Goal: Task Accomplishment & Management: Manage account settings

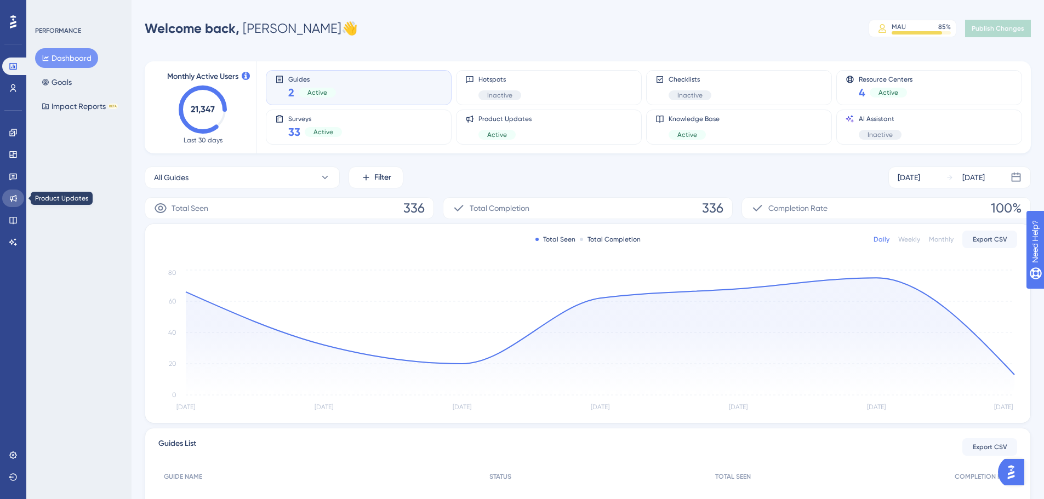
click at [15, 202] on icon at bounding box center [13, 198] width 9 height 9
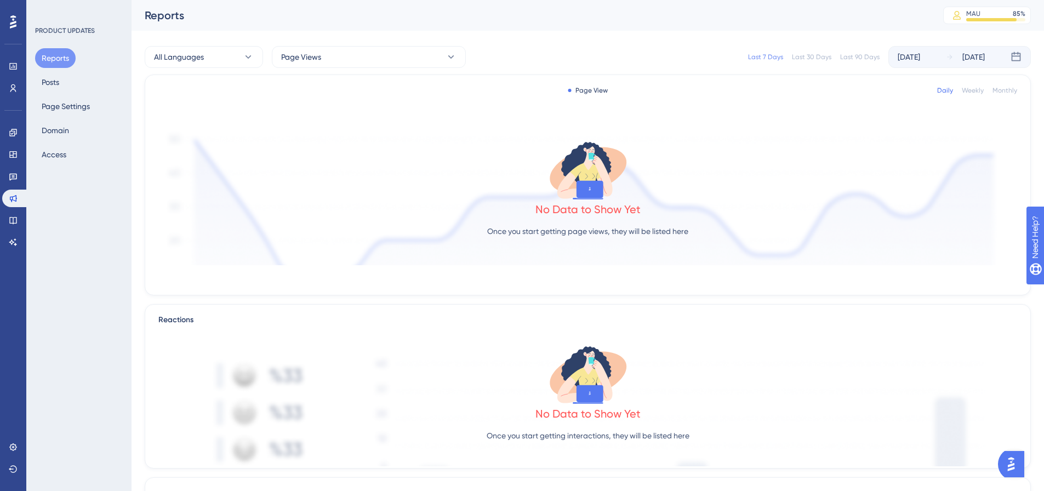
click at [66, 87] on div "Reports Posts Page Settings Domain Access" at bounding box center [79, 106] width 89 height 116
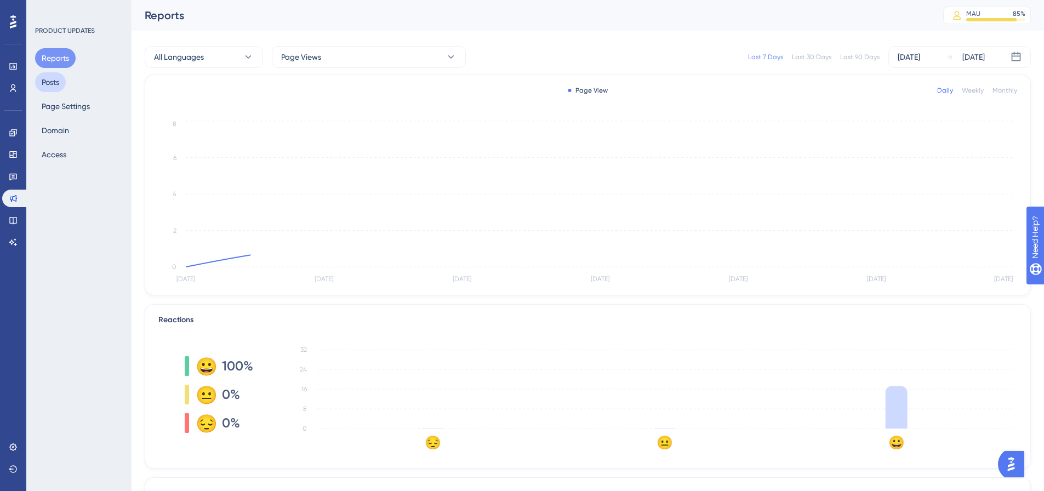
click at [60, 81] on button "Posts" at bounding box center [50, 82] width 31 height 20
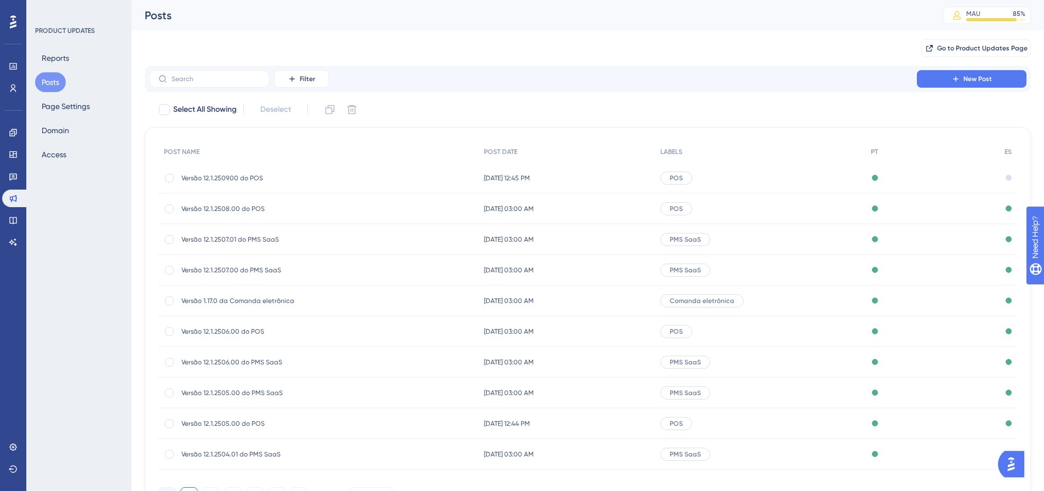
click at [242, 180] on span "Versão 12.1.2509.00 do POS" at bounding box center [268, 178] width 175 height 9
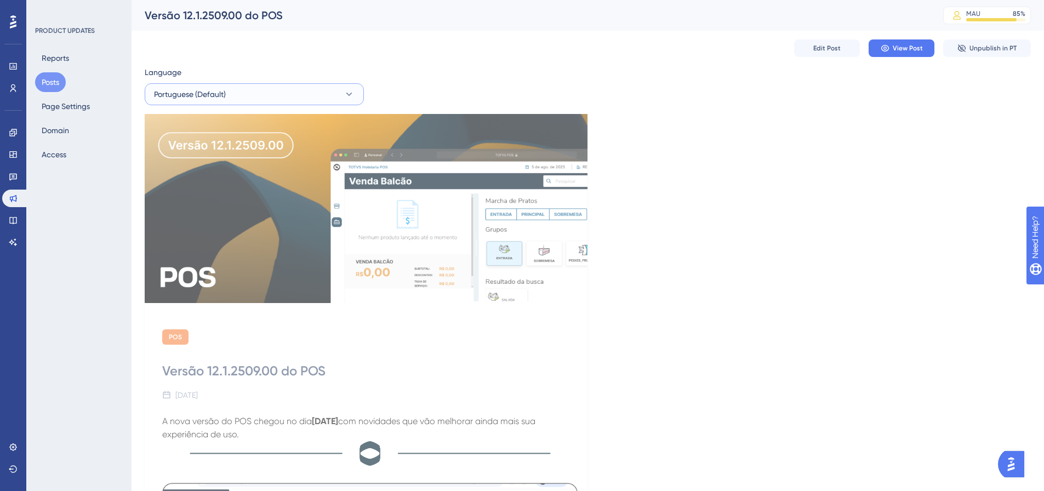
click at [247, 95] on button "Portuguese (Default)" at bounding box center [254, 94] width 219 height 22
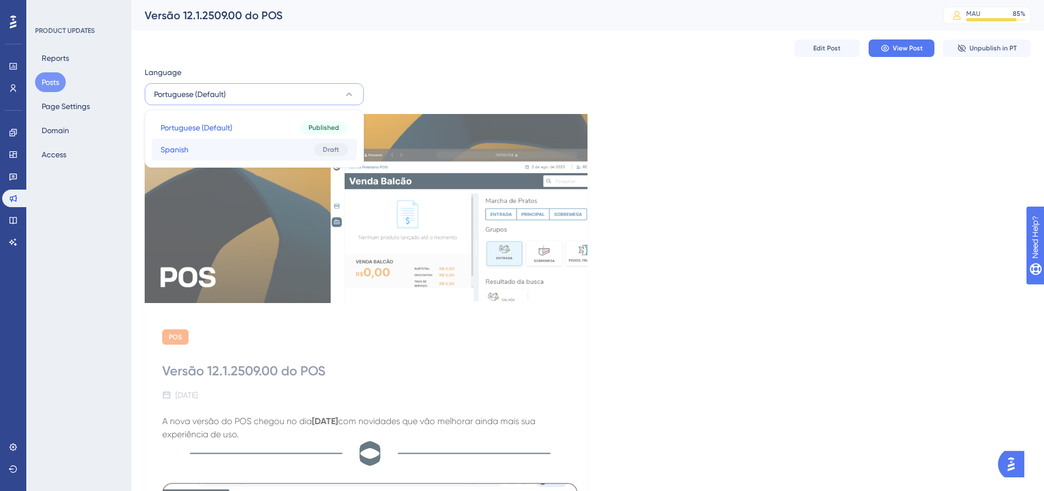
click at [243, 146] on button "Spanish Spanish Draft" at bounding box center [254, 150] width 205 height 22
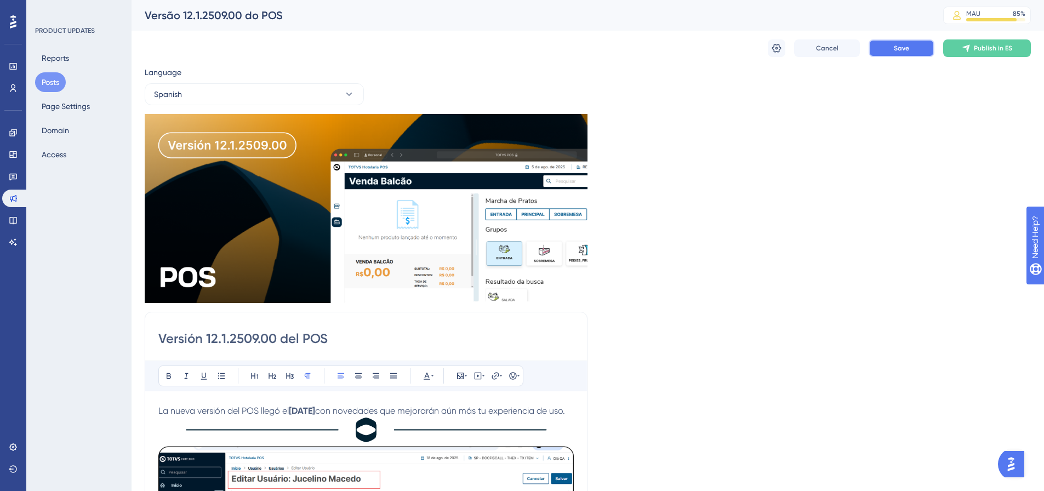
click at [895, 42] on button "Save" at bounding box center [901, 48] width 66 height 18
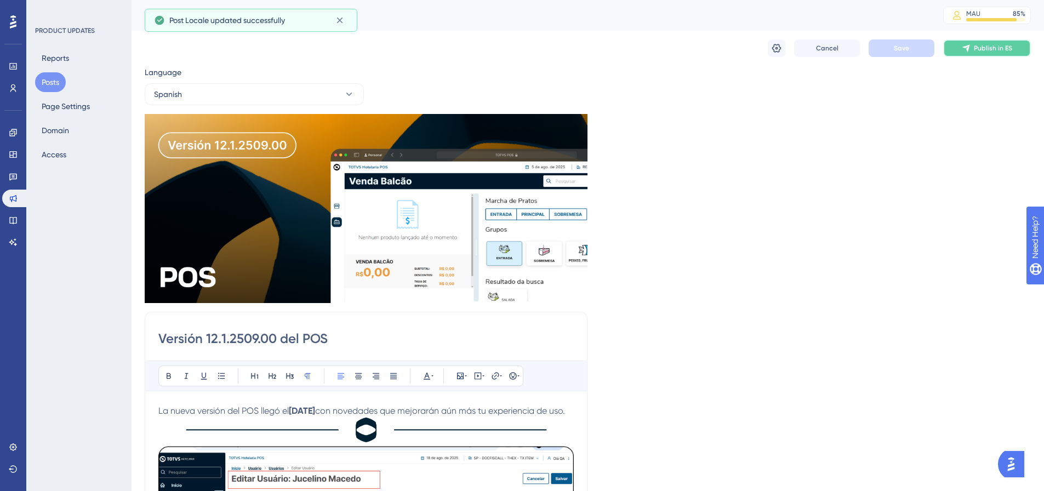
click at [980, 49] on span "Publish in ES" at bounding box center [993, 48] width 38 height 9
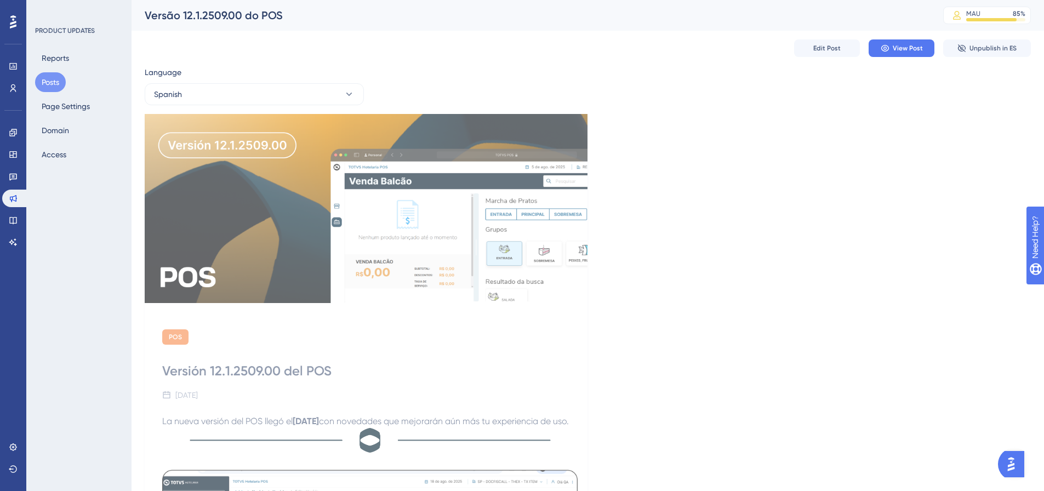
click at [44, 81] on button "Posts" at bounding box center [50, 82] width 31 height 20
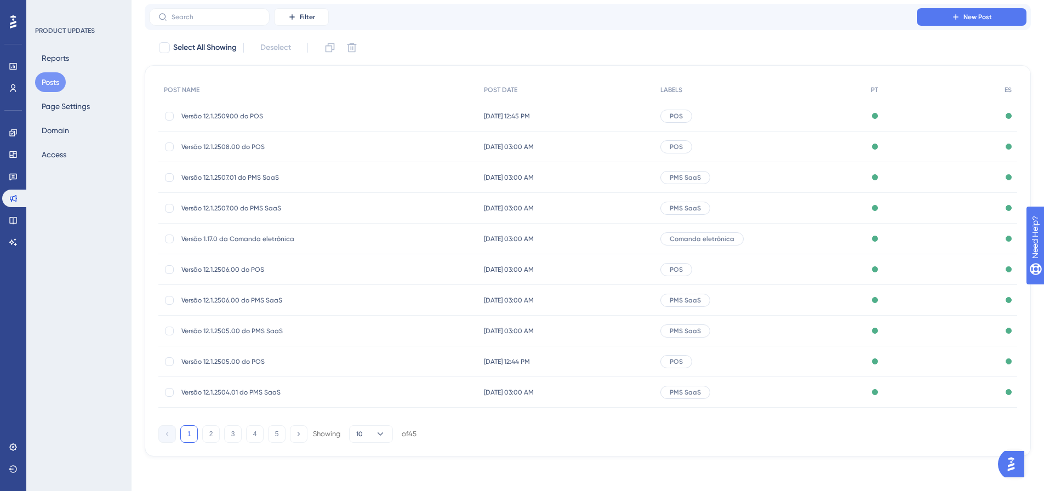
scroll to position [62, 0]
